Goal: Find specific page/section: Find specific page/section

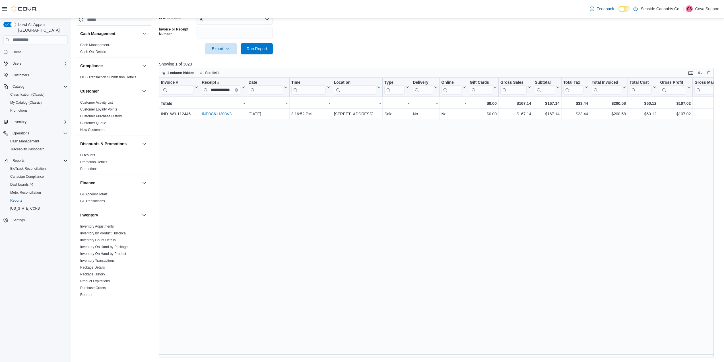
scroll to position [303, 0]
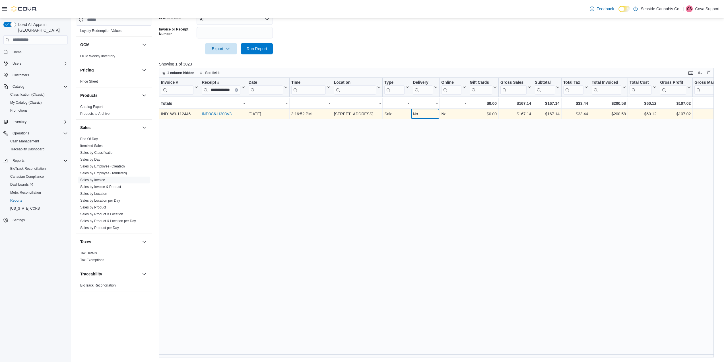
click at [425, 113] on div "No" at bounding box center [425, 113] width 25 height 7
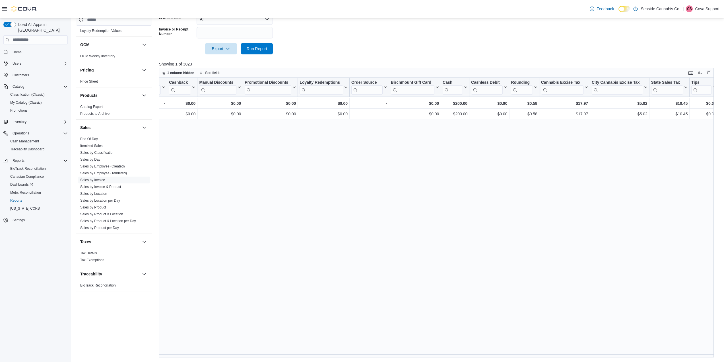
scroll to position [0, 0]
